Goal: Navigation & Orientation: Find specific page/section

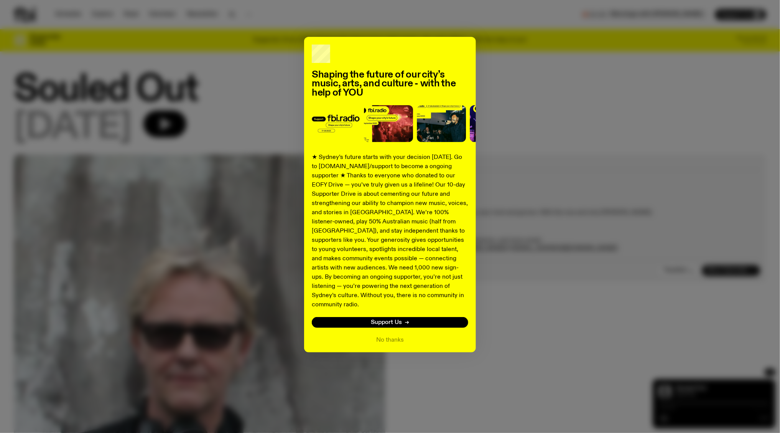
click at [186, 132] on div "Shaping the future of our city’s music, arts, and culture - with the help of YO…" at bounding box center [390, 194] width 753 height 315
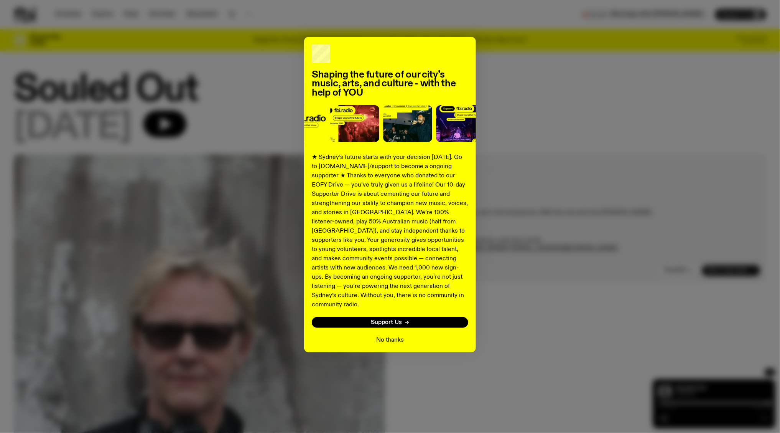
click at [397, 335] on button "No thanks" at bounding box center [390, 339] width 28 height 9
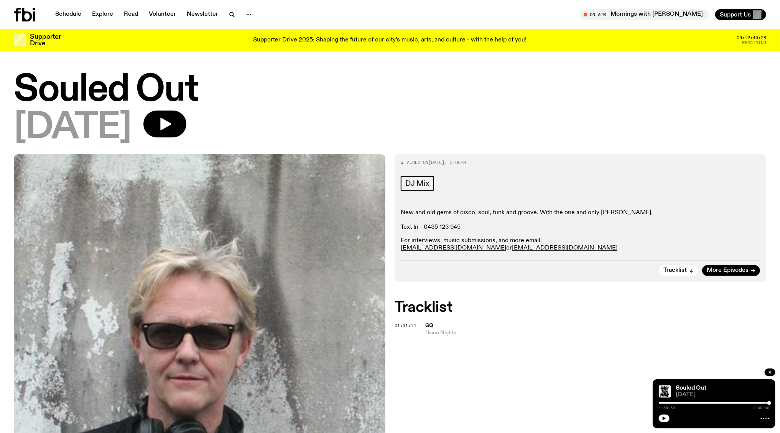
click at [662, 403] on div at bounding box center [714, 403] width 110 height 2
click at [679, 403] on div at bounding box center [714, 403] width 110 height 2
click at [665, 417] on icon "button" at bounding box center [664, 418] width 5 height 5
click at [662, 403] on div at bounding box center [623, 403] width 110 height 2
click at [75, 16] on link "Schedule" at bounding box center [68, 14] width 35 height 11
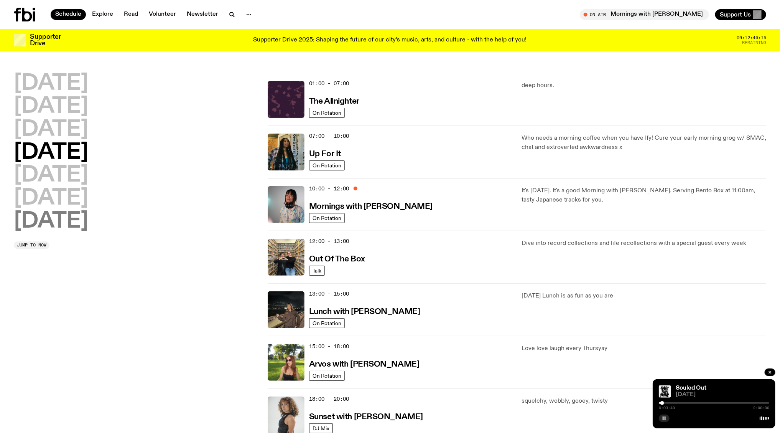
click at [76, 228] on h2 "[DATE]" at bounding box center [51, 221] width 74 height 21
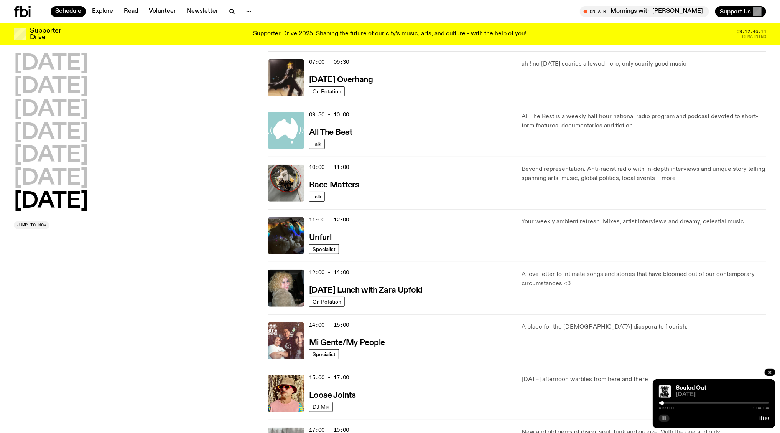
scroll to position [198, 0]
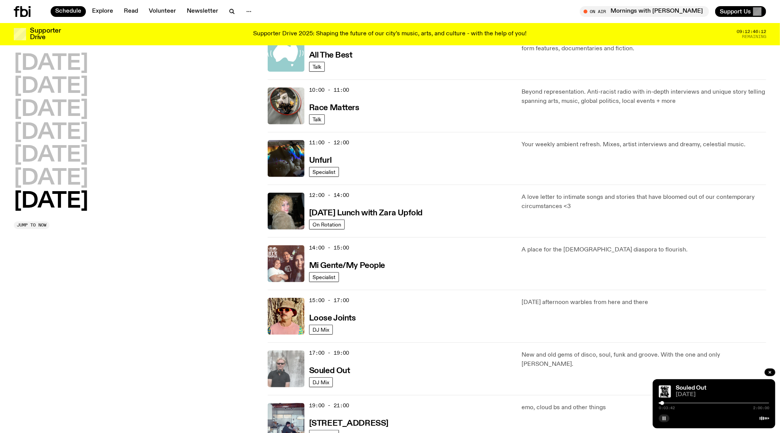
click at [285, 362] on img at bounding box center [286, 368] width 37 height 37
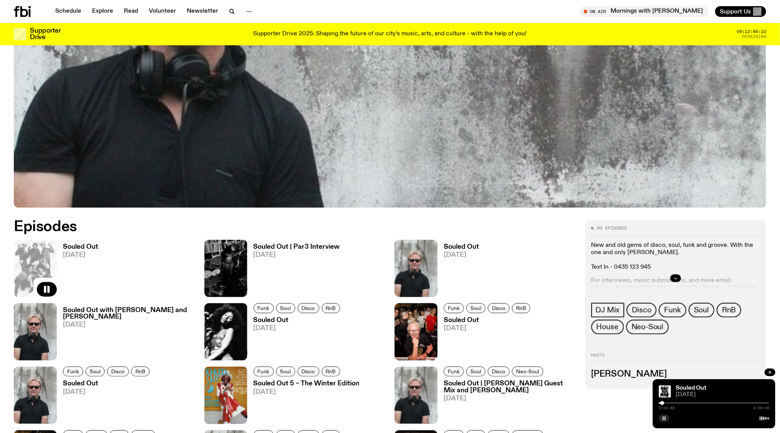
scroll to position [415, 0]
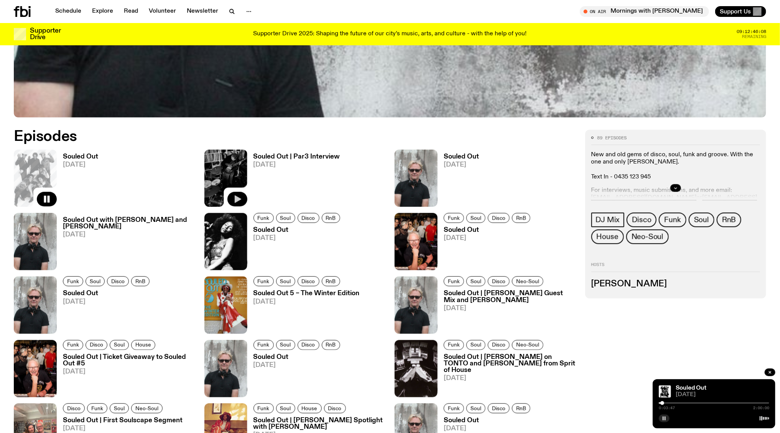
click at [237, 198] on icon "button" at bounding box center [238, 199] width 7 height 8
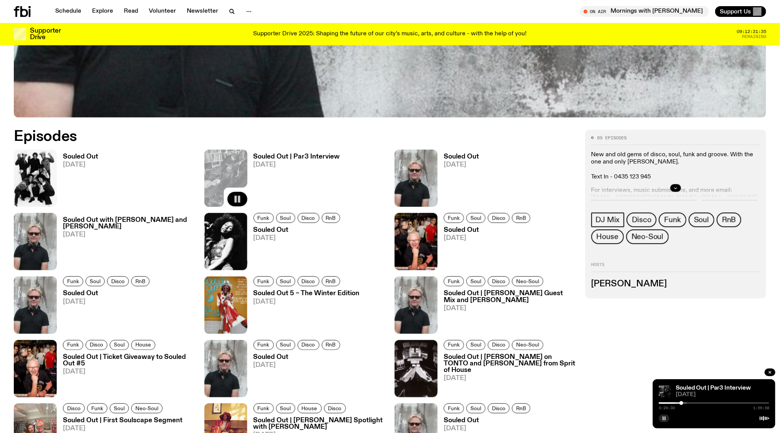
click at [666, 417] on icon "button" at bounding box center [664, 418] width 5 height 5
click at [664, 417] on icon "button" at bounding box center [664, 418] width 3 height 4
